Goal: Task Accomplishment & Management: Manage account settings

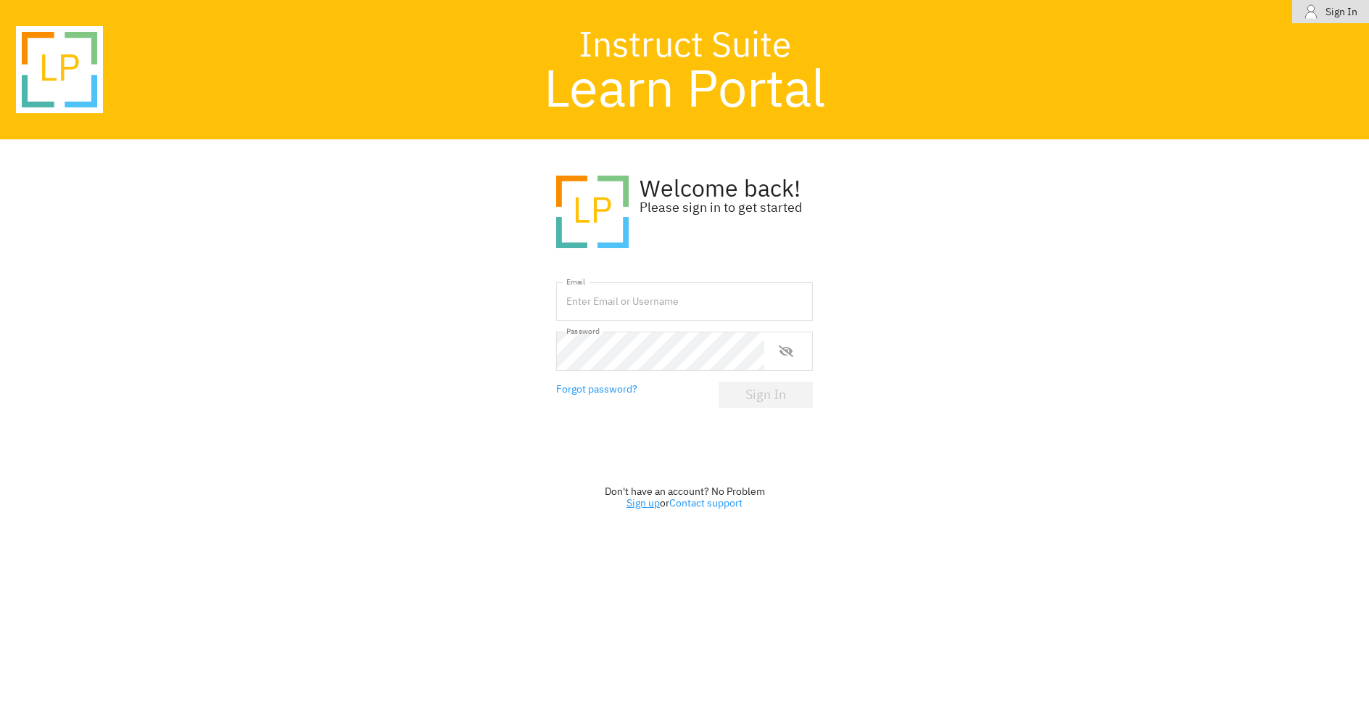
click at [634, 500] on link "Sign up" at bounding box center [643, 502] width 33 height 13
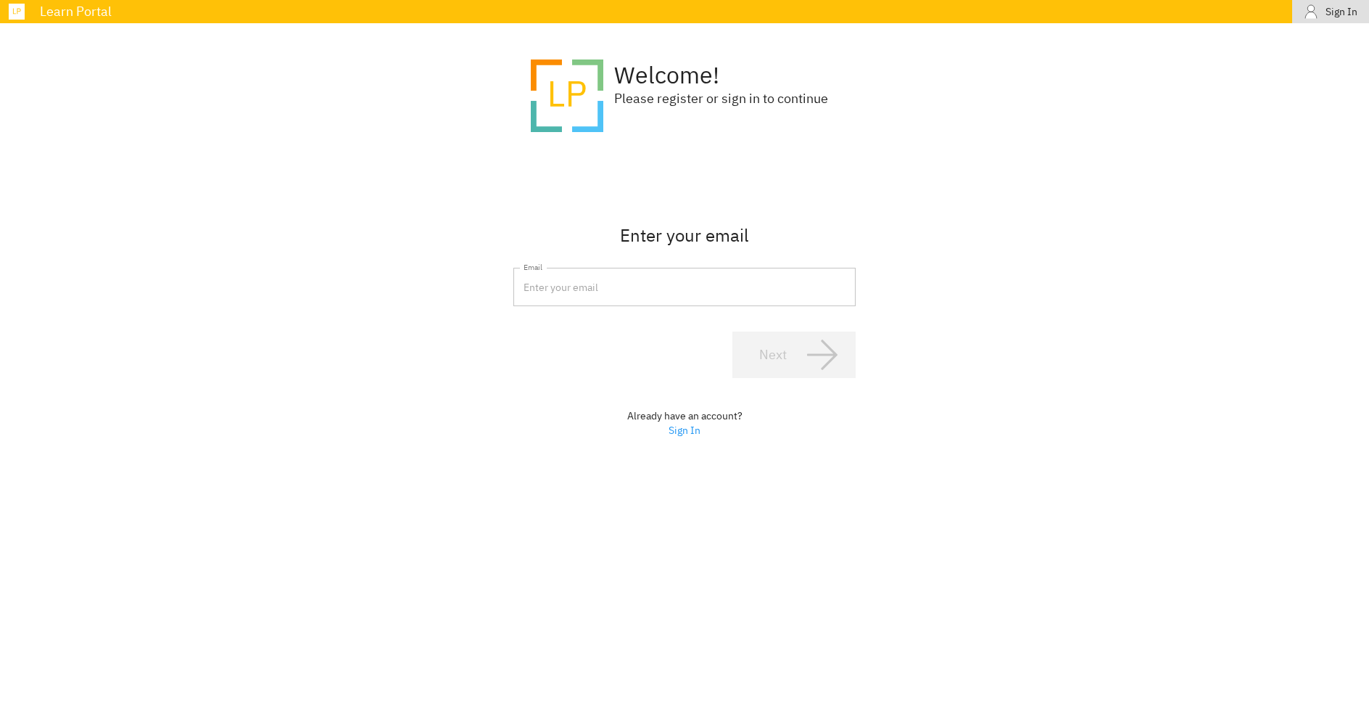
click at [655, 287] on input "email" at bounding box center [684, 287] width 342 height 39
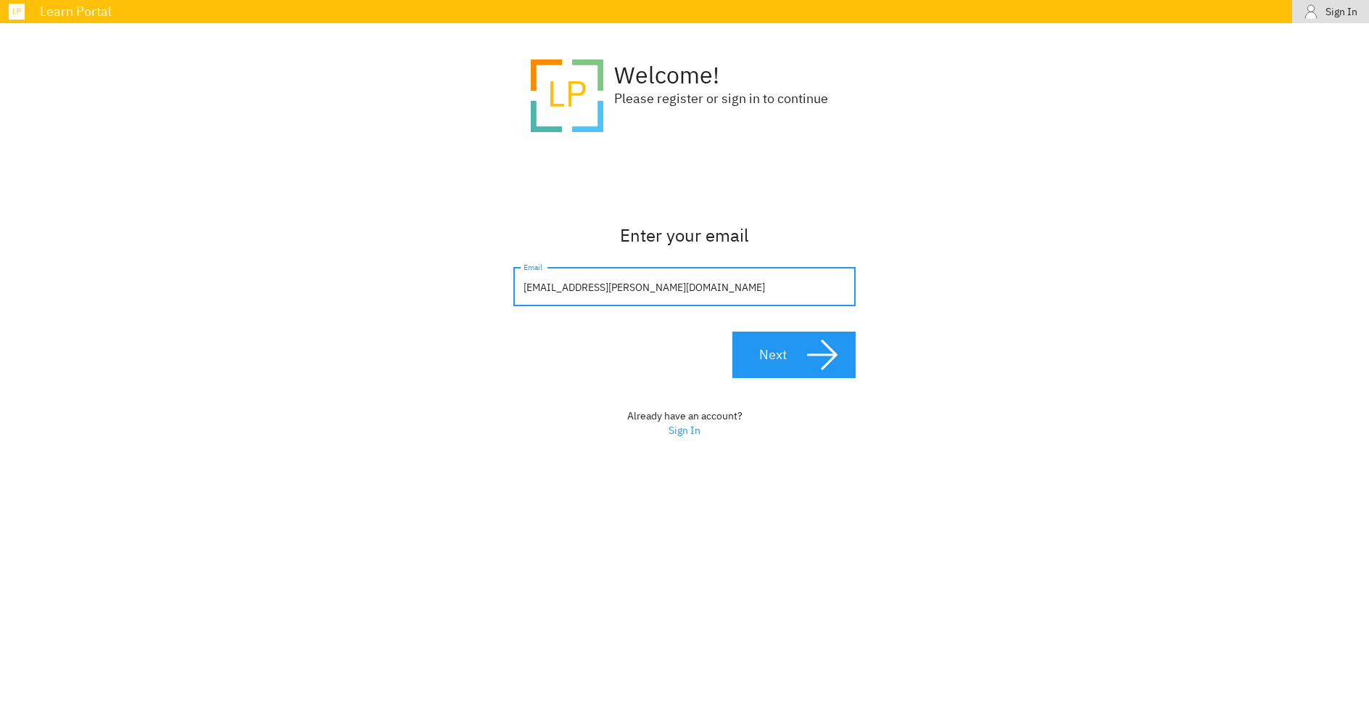
type input "[EMAIL_ADDRESS][PERSON_NAME][DOMAIN_NAME]"
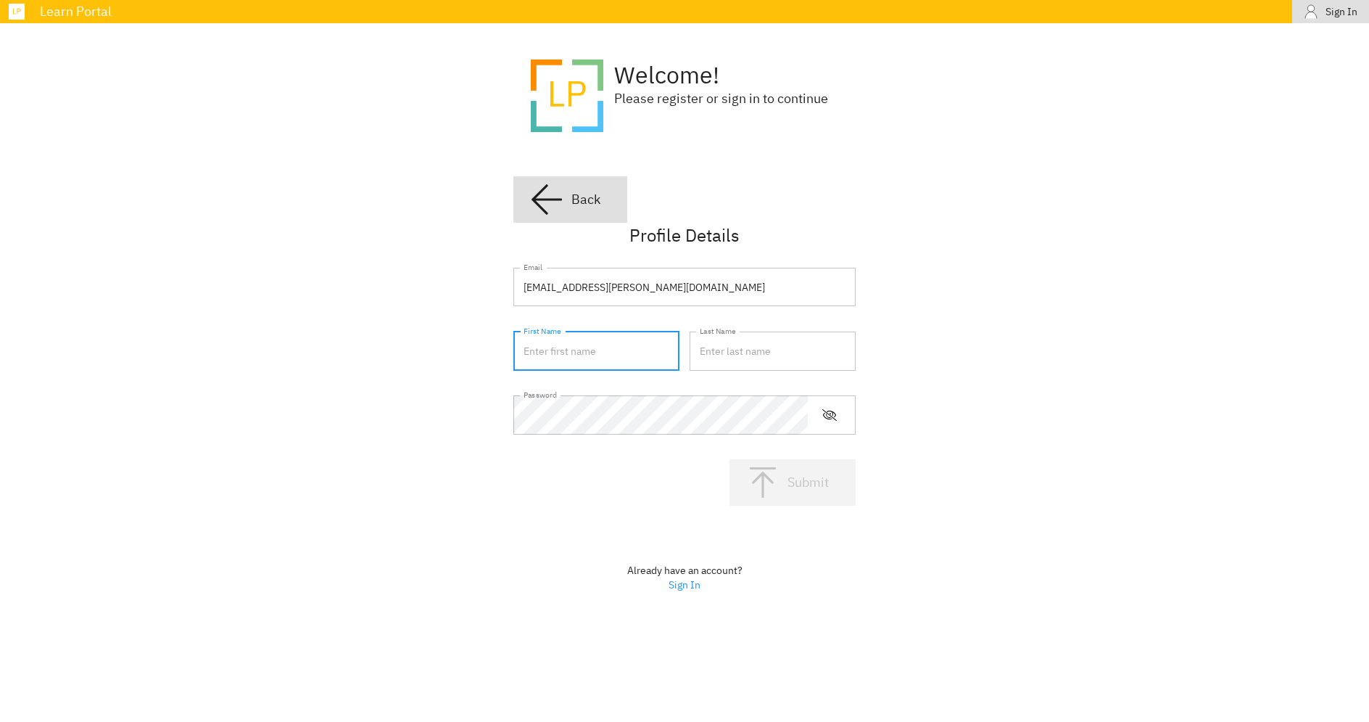
click at [597, 347] on input "text" at bounding box center [596, 350] width 166 height 39
type input "Ibi"
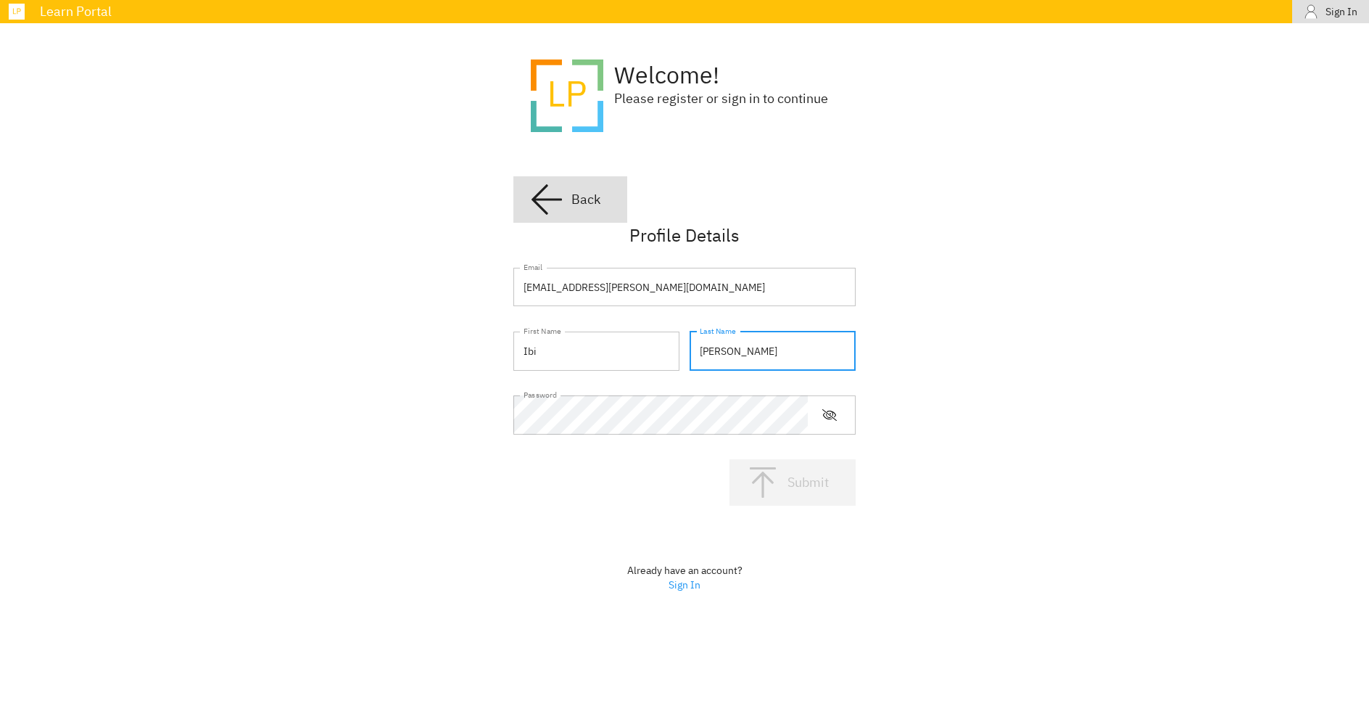
type input "[PERSON_NAME]"
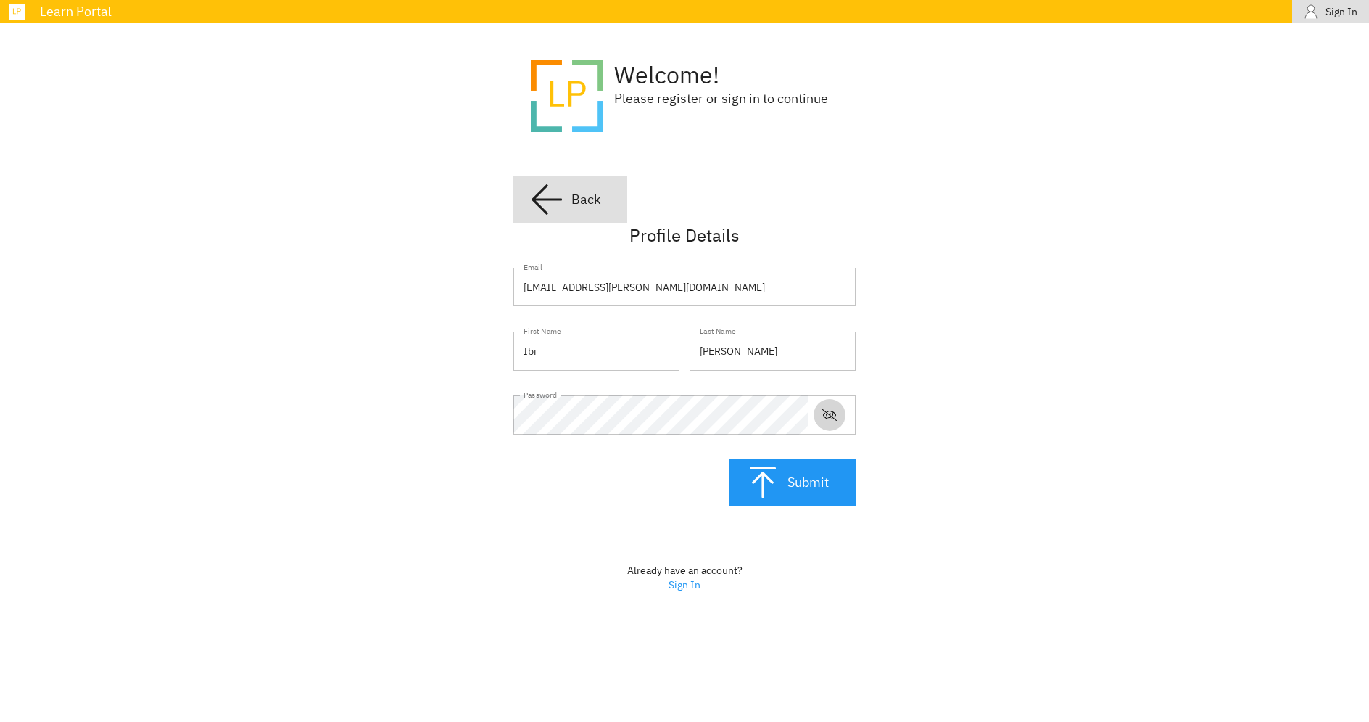
click at [834, 417] on icon "show or hide password" at bounding box center [829, 415] width 15 height 15
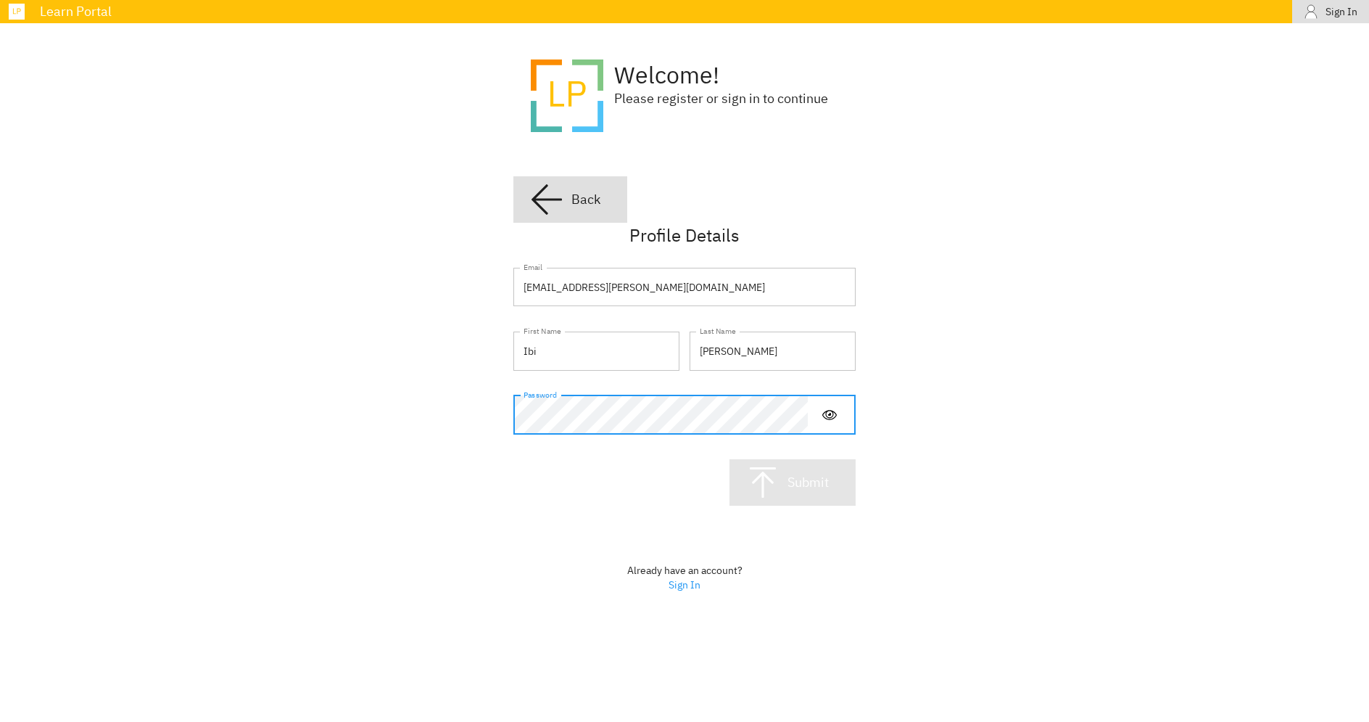
click at [787, 489] on span "Submit" at bounding box center [793, 482] width 94 height 35
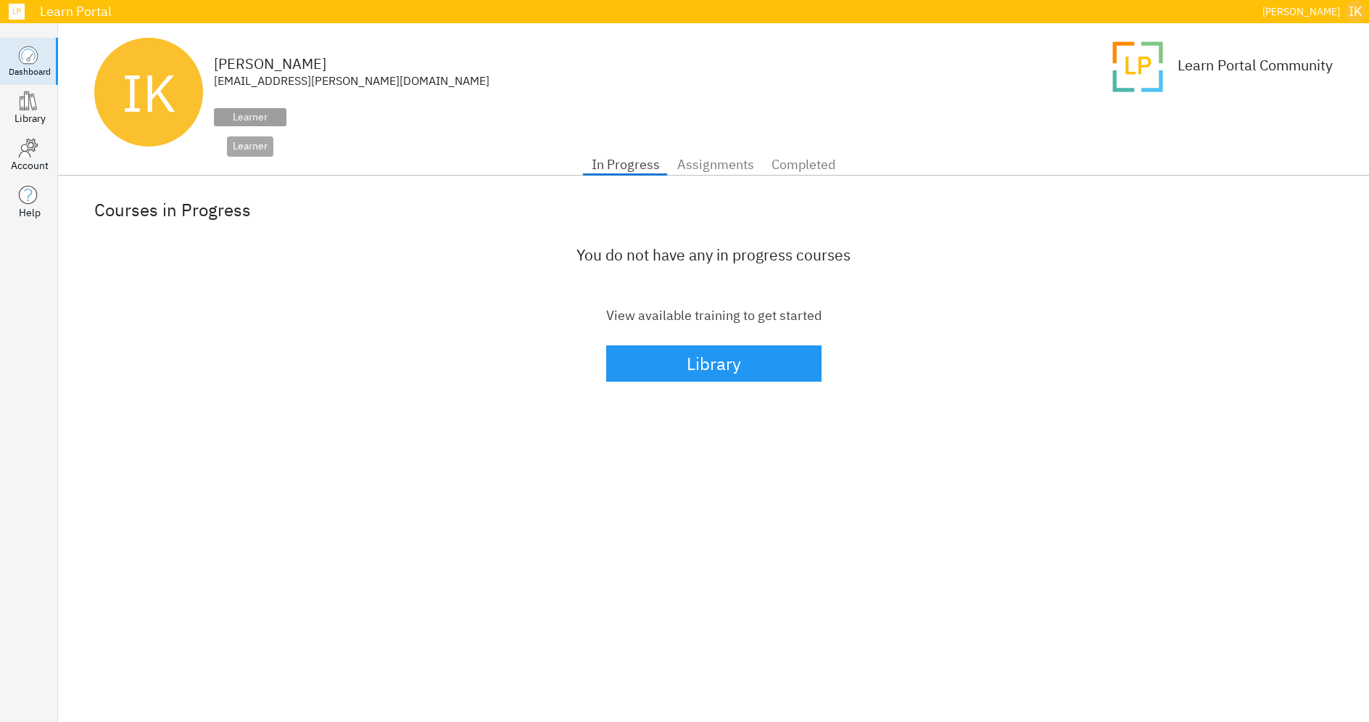
click at [256, 115] on div "Learner" at bounding box center [250, 117] width 73 height 18
click at [25, 157] on icon at bounding box center [24, 151] width 11 height 13
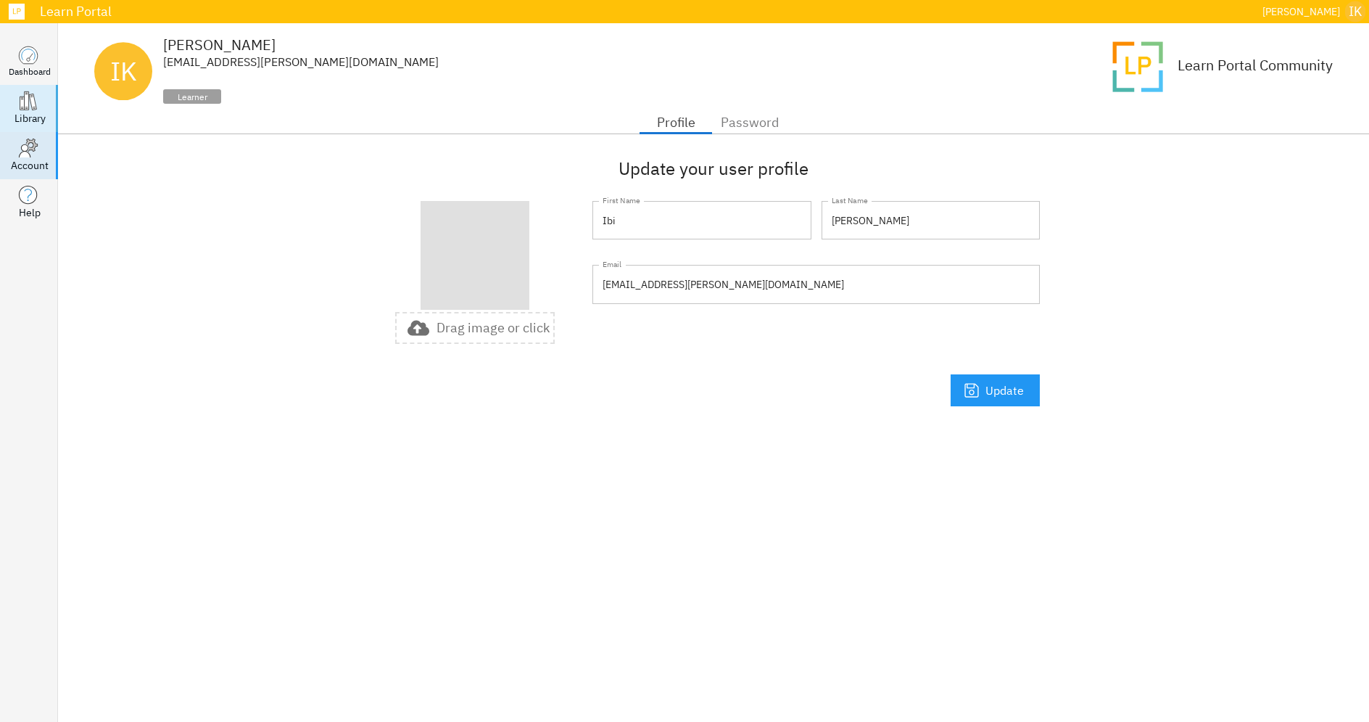
click at [28, 105] on icon at bounding box center [26, 101] width 4 height 18
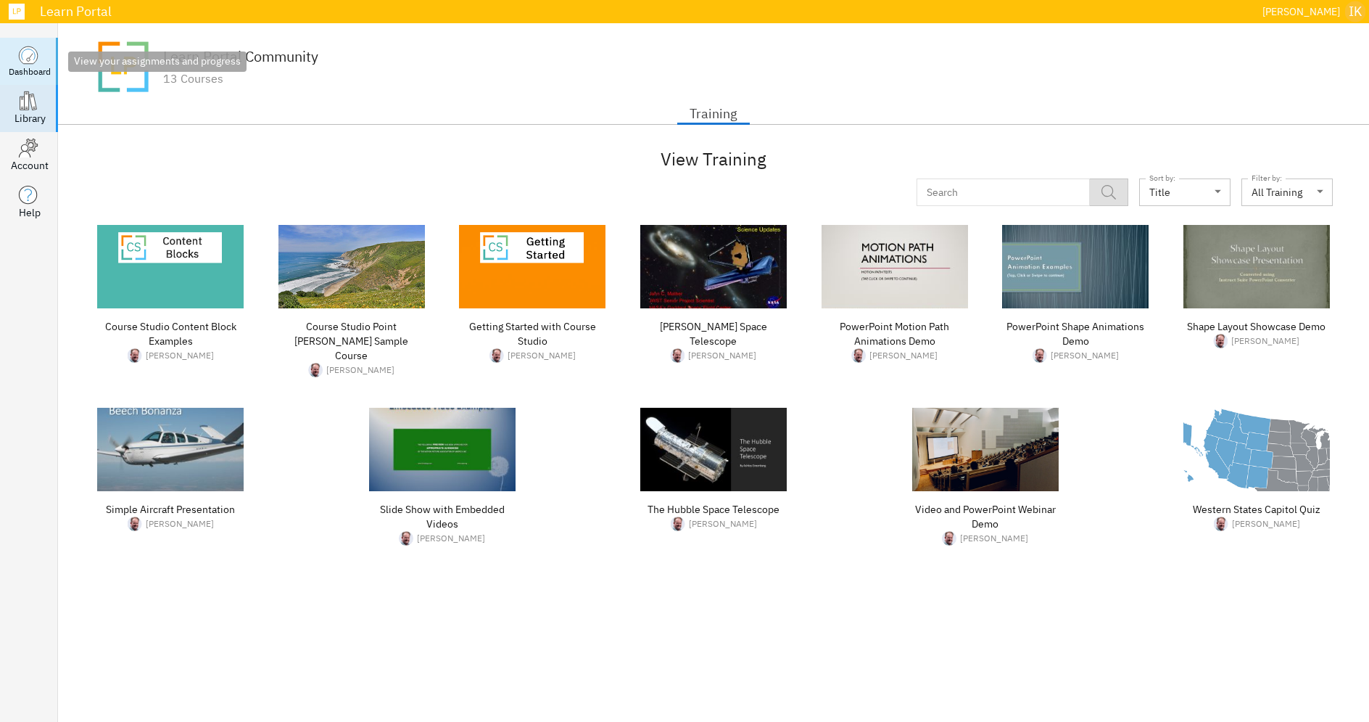
click at [29, 56] on icon at bounding box center [28, 54] width 18 height 17
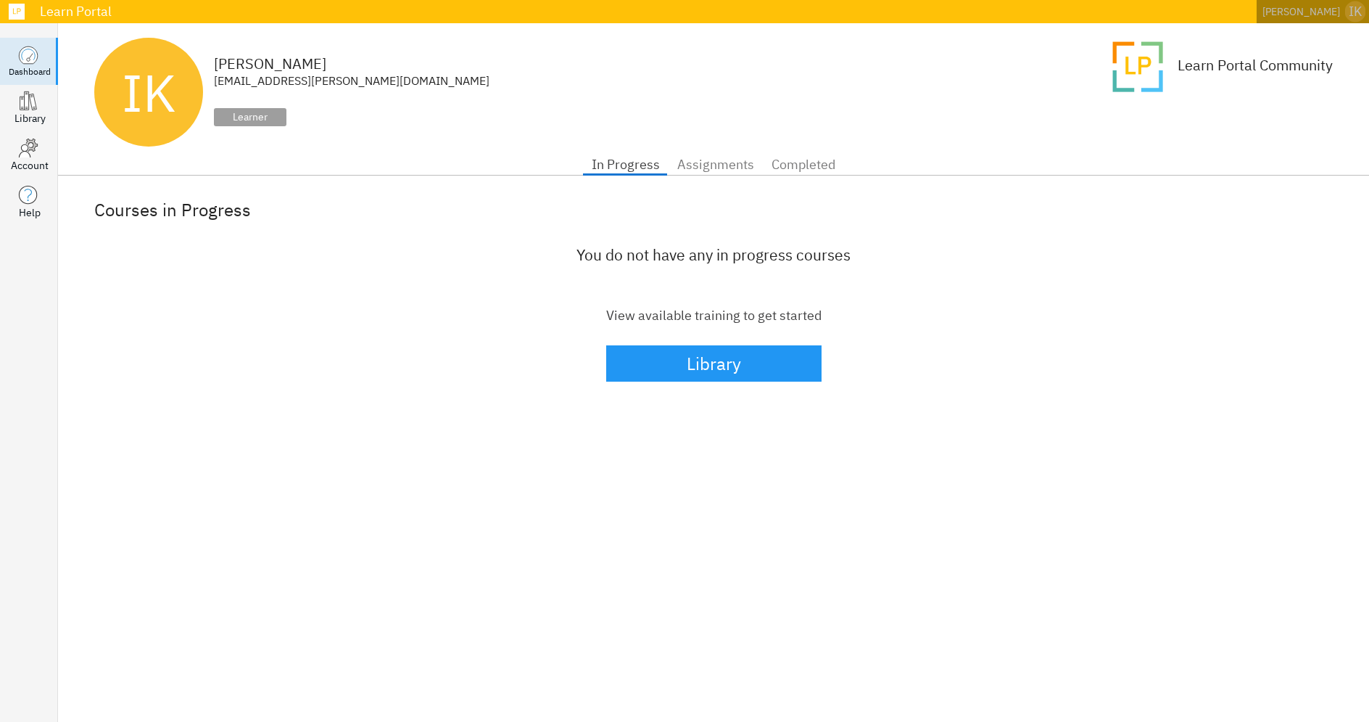
click at [1357, 15] on div "IK" at bounding box center [1355, 12] width 20 height 22
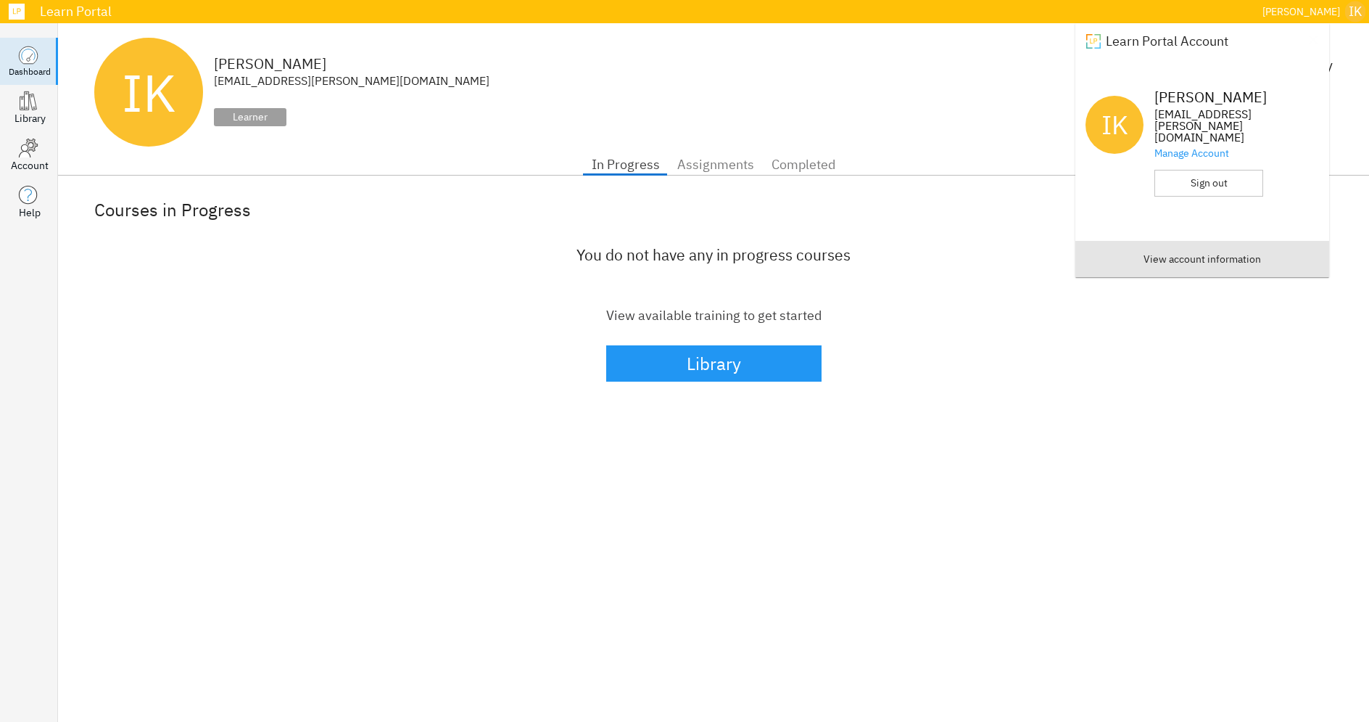
click at [1255, 254] on div "View account information" at bounding box center [1202, 259] width 117 height 18
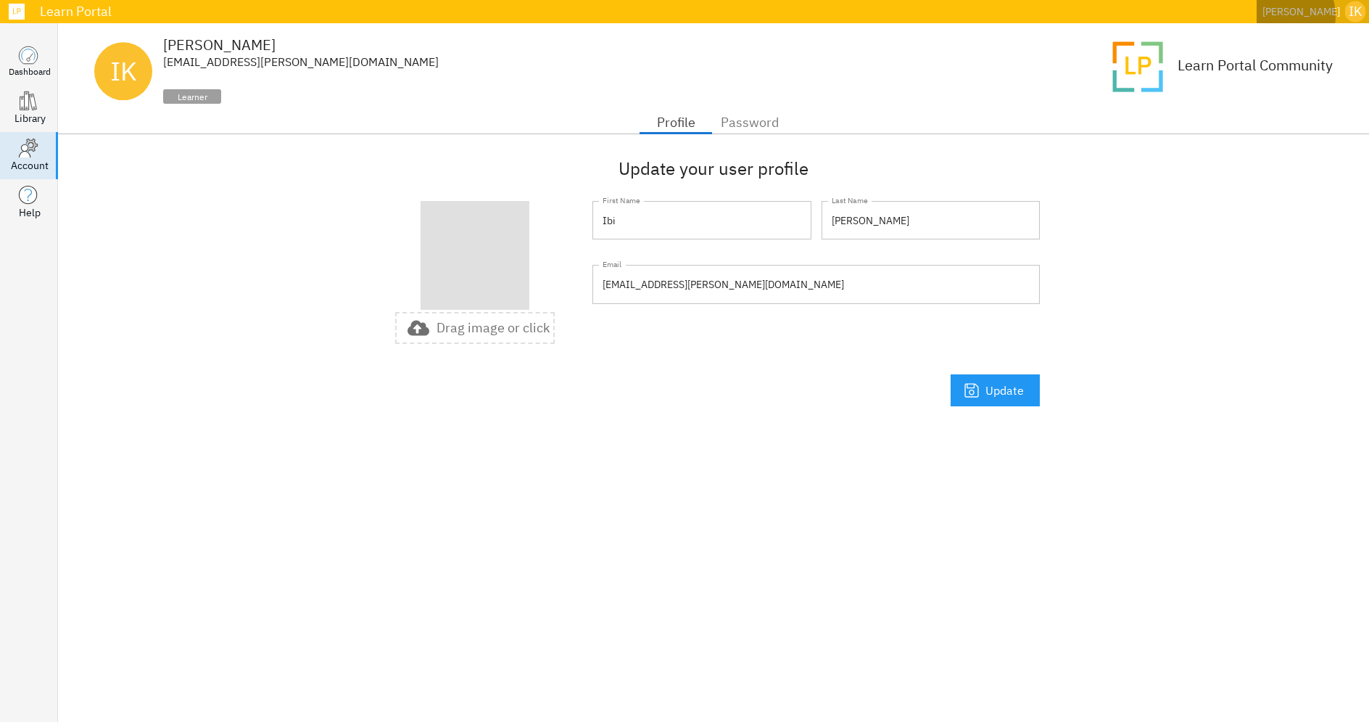
click at [1313, 16] on div "[PERSON_NAME]" at bounding box center [1302, 12] width 78 height 18
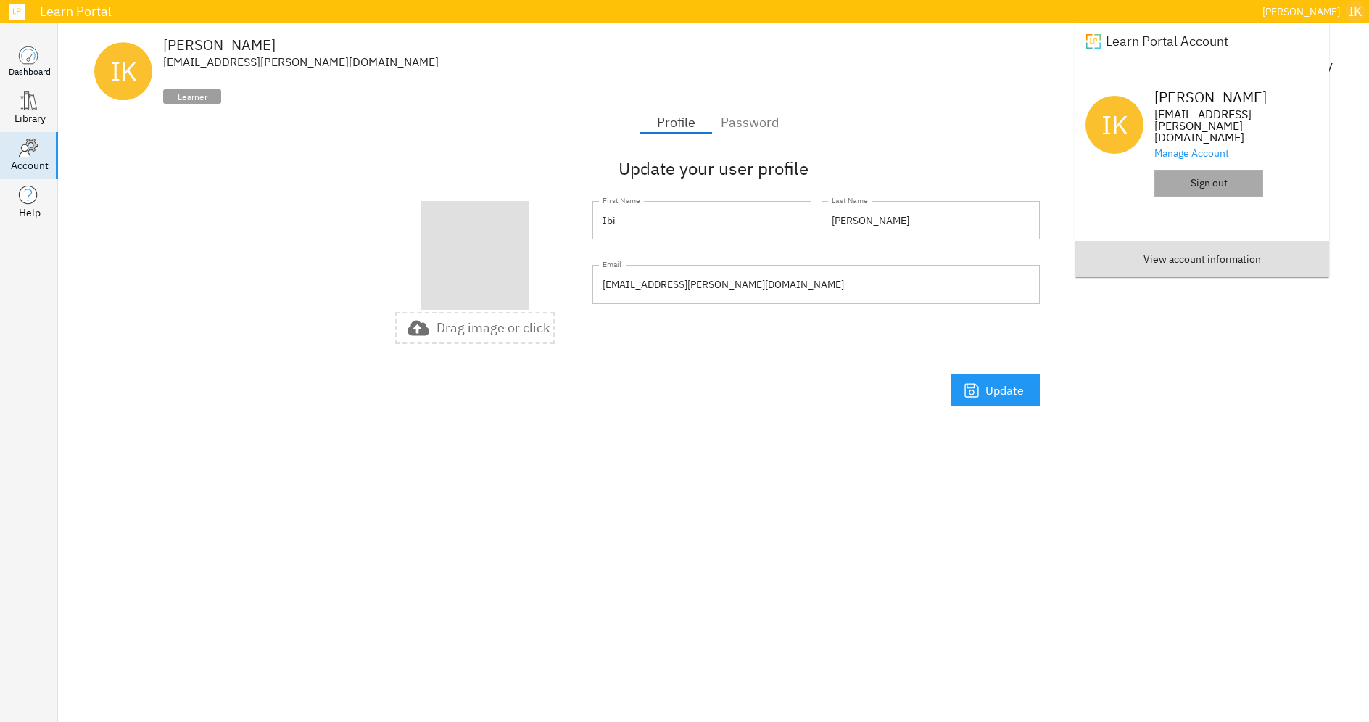
click at [1228, 174] on div "Sign out" at bounding box center [1209, 183] width 37 height 18
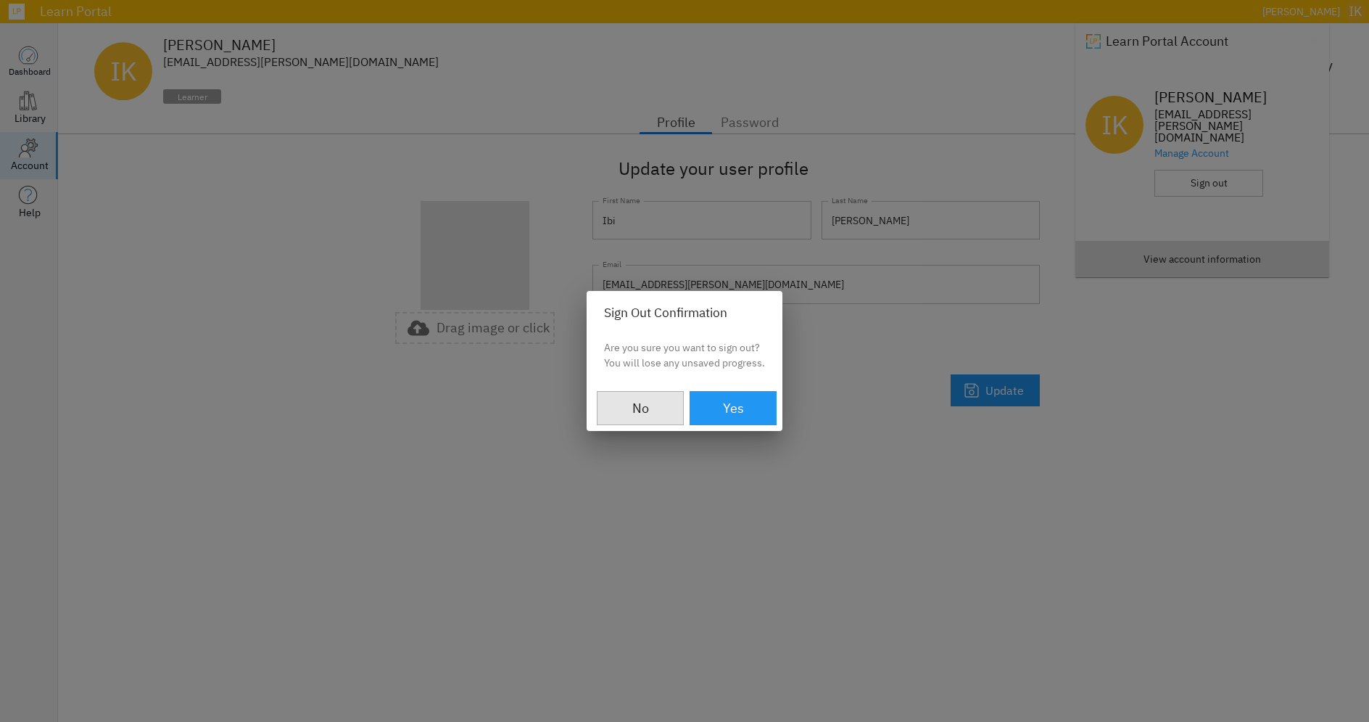
click at [659, 412] on span "No" at bounding box center [640, 408] width 55 height 23
